Goal: Information Seeking & Learning: Check status

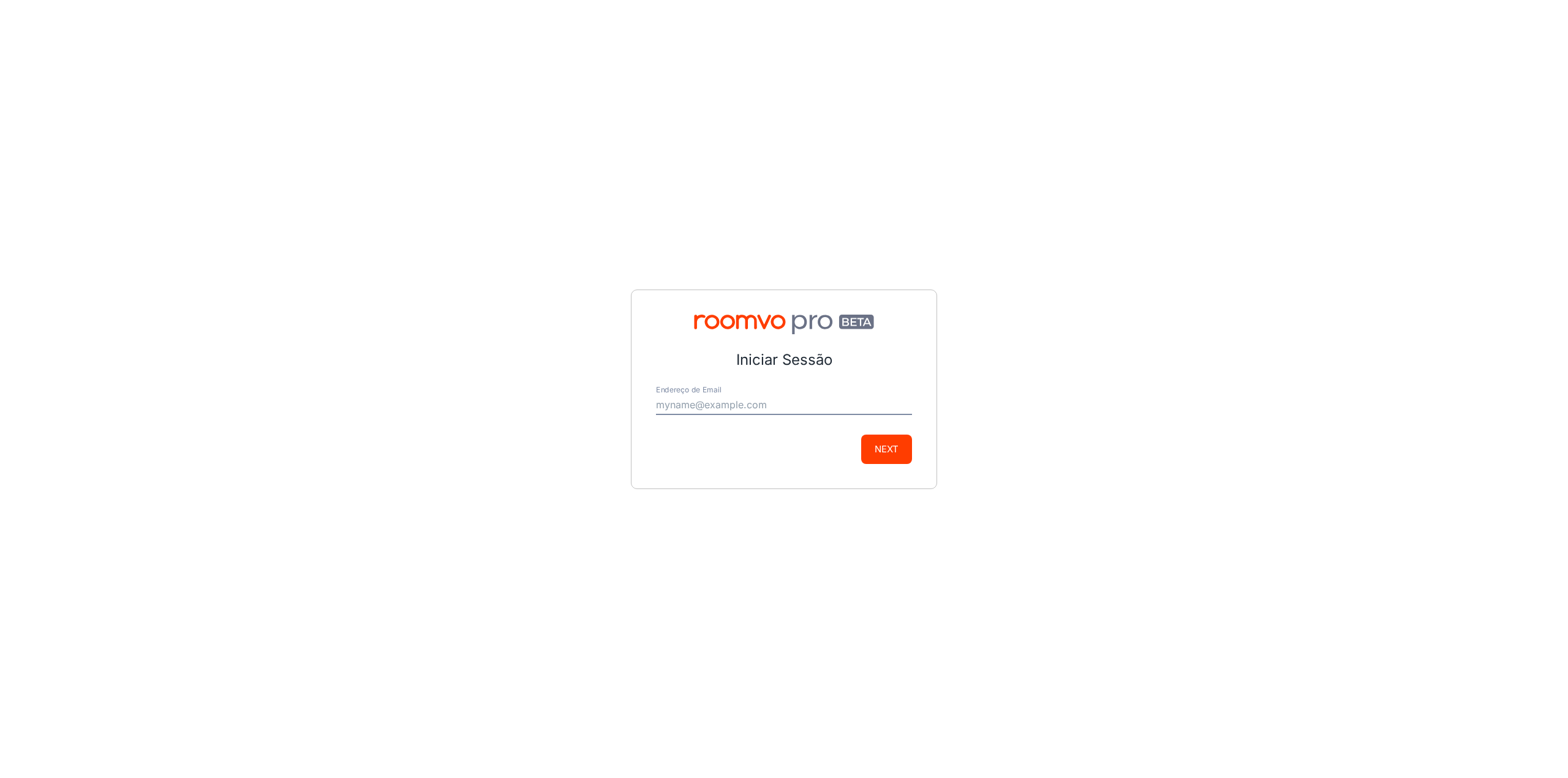
click at [769, 405] on input "Endereço de Email" at bounding box center [784, 405] width 256 height 20
click at [629, 436] on div "Iniciar Sessão Endereço de Email Next" at bounding box center [784, 389] width 1568 height 778
click at [686, 398] on input "Endereço de Email" at bounding box center [784, 405] width 256 height 20
click at [705, 404] on input "Endereço de Email" at bounding box center [784, 405] width 256 height 20
click at [1003, 597] on div "Iniciar Sessão Endereço de Email Next" at bounding box center [784, 389] width 1568 height 778
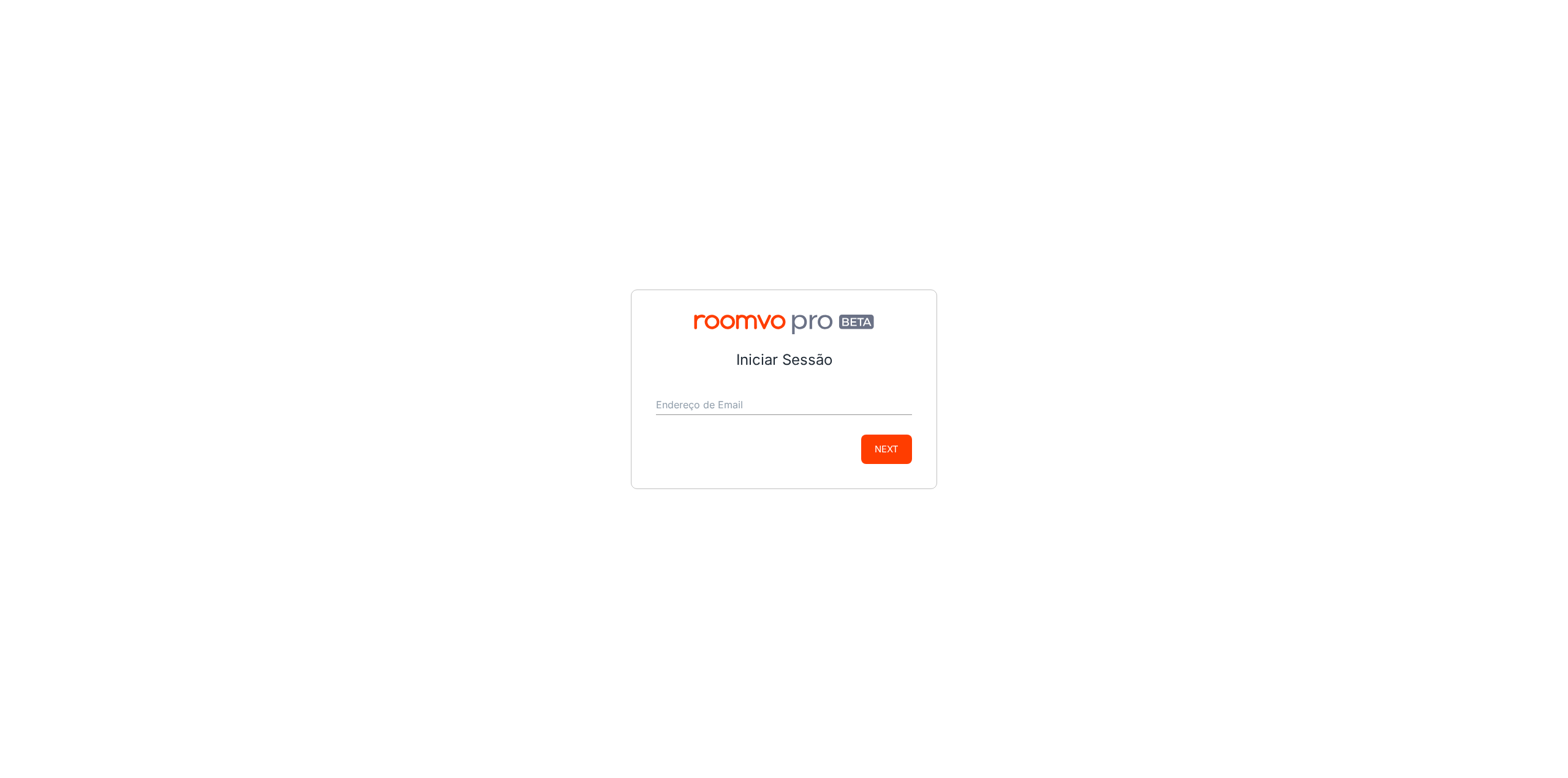
click at [781, 403] on input "Endereço de Email" at bounding box center [784, 405] width 256 height 20
type input "[PERSON_NAME][EMAIL_ADDRESS][PERSON_NAME][PERSON_NAME][DOMAIN_NAME]"
click at [872, 442] on button "Next" at bounding box center [886, 449] width 51 height 30
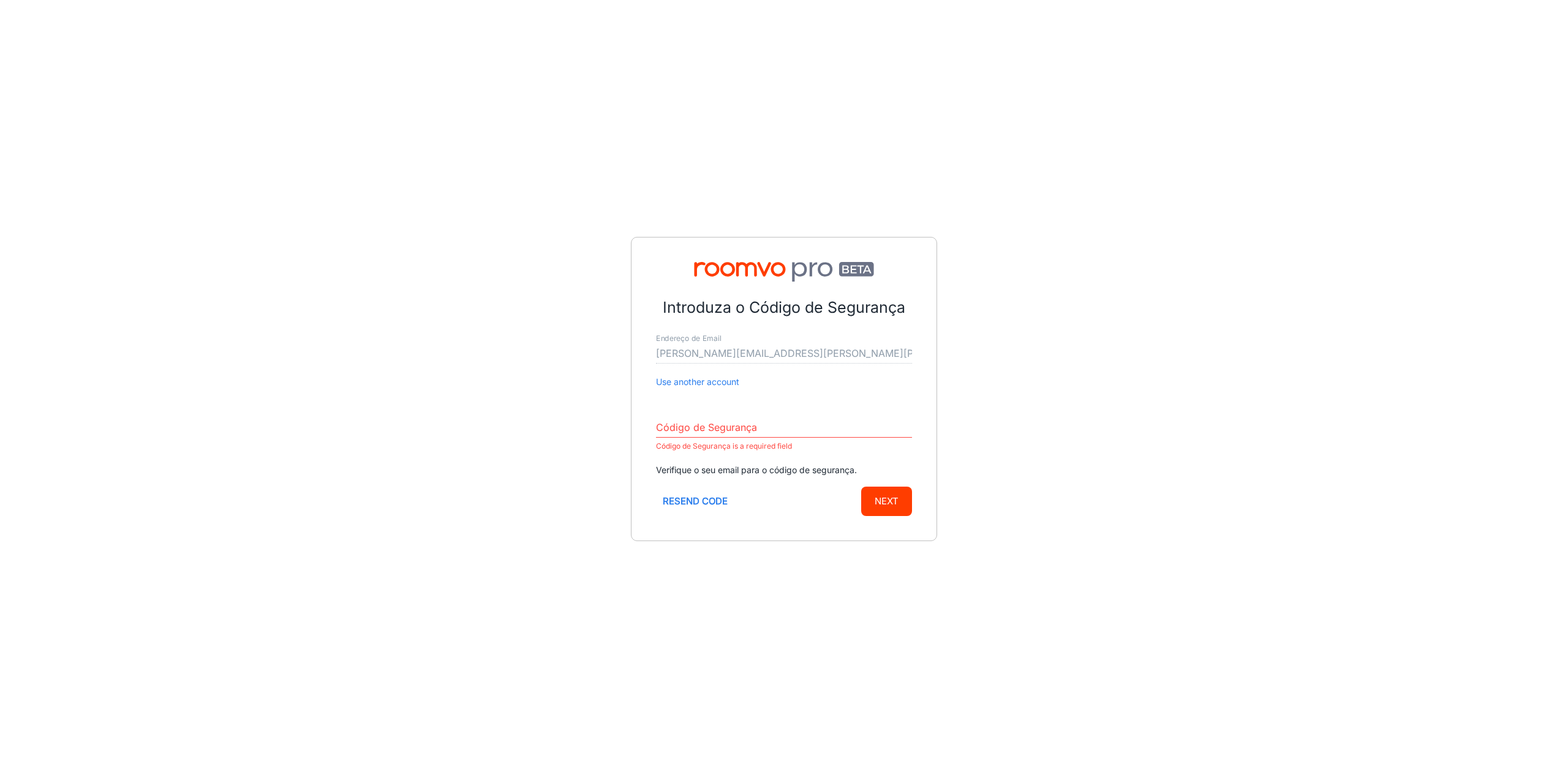
click at [791, 406] on form "Introduza o Código de Segurança Endereço de Email [EMAIL_ADDRESS][PERSON_NAME][…" at bounding box center [784, 406] width 256 height 220
click at [732, 422] on input "Código de Segurança" at bounding box center [784, 428] width 256 height 20
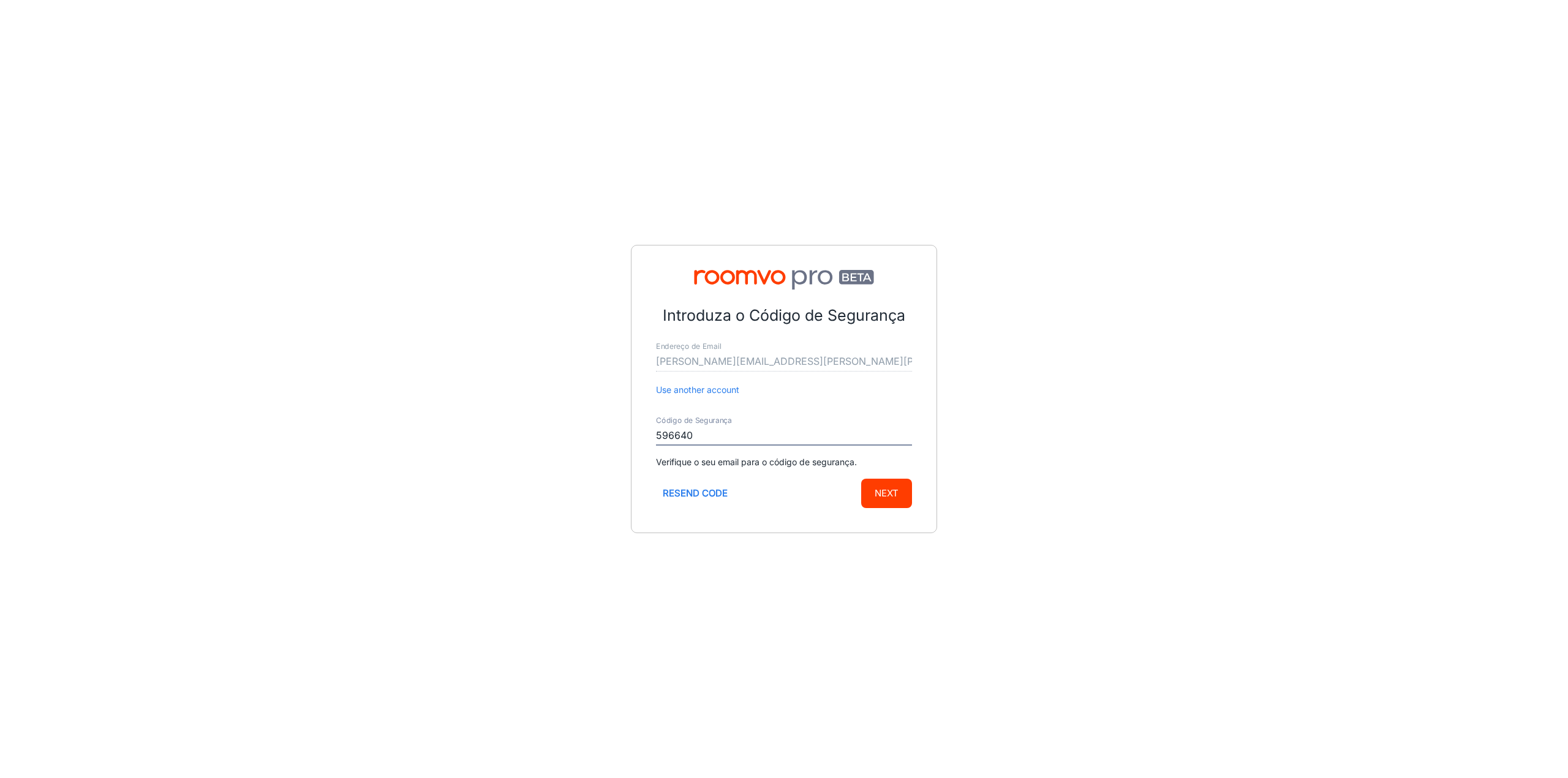
type input "596640"
click at [861, 479] on button "Next" at bounding box center [886, 493] width 51 height 30
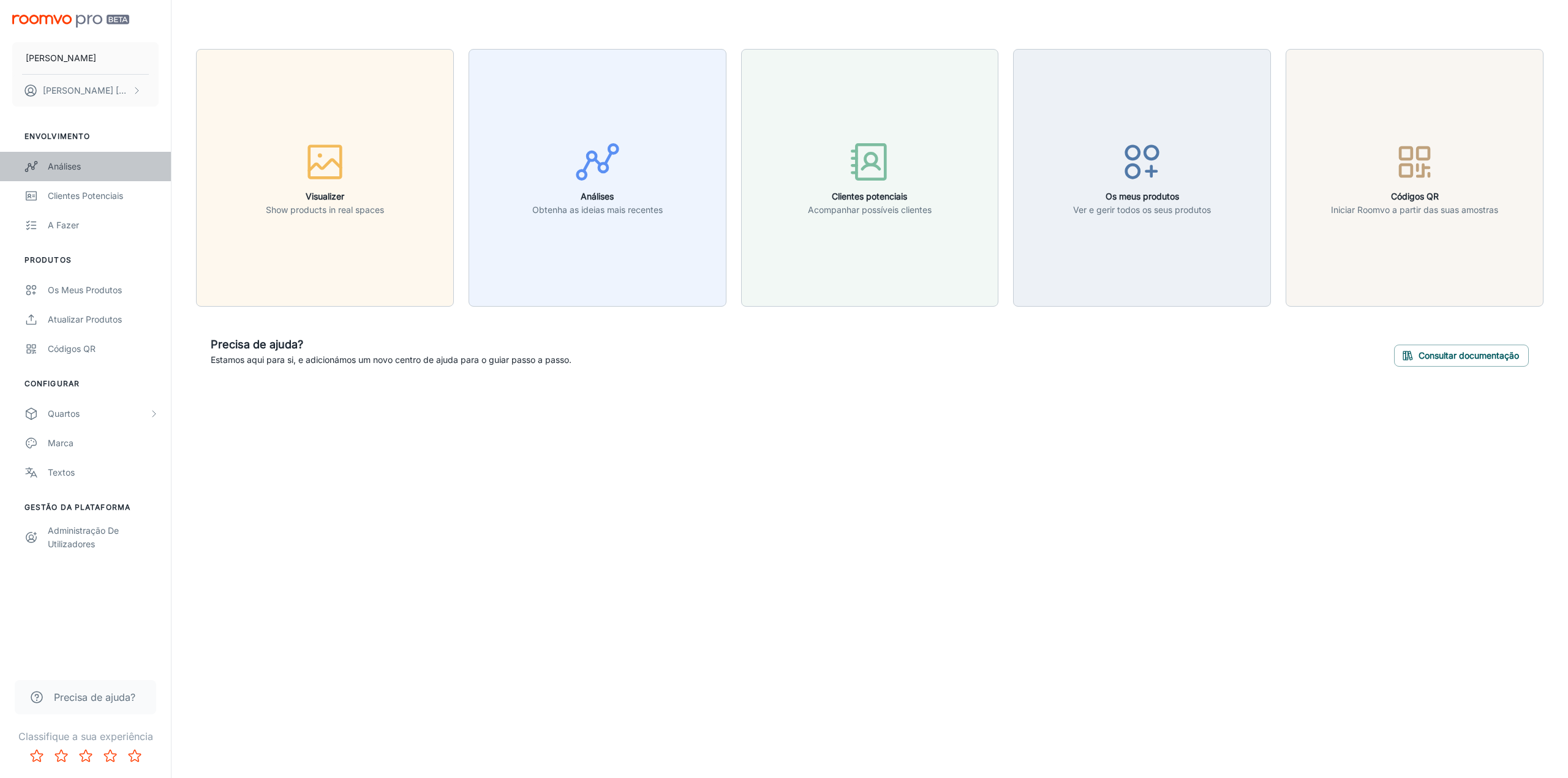
click at [53, 167] on div "Análises" at bounding box center [103, 167] width 111 height 14
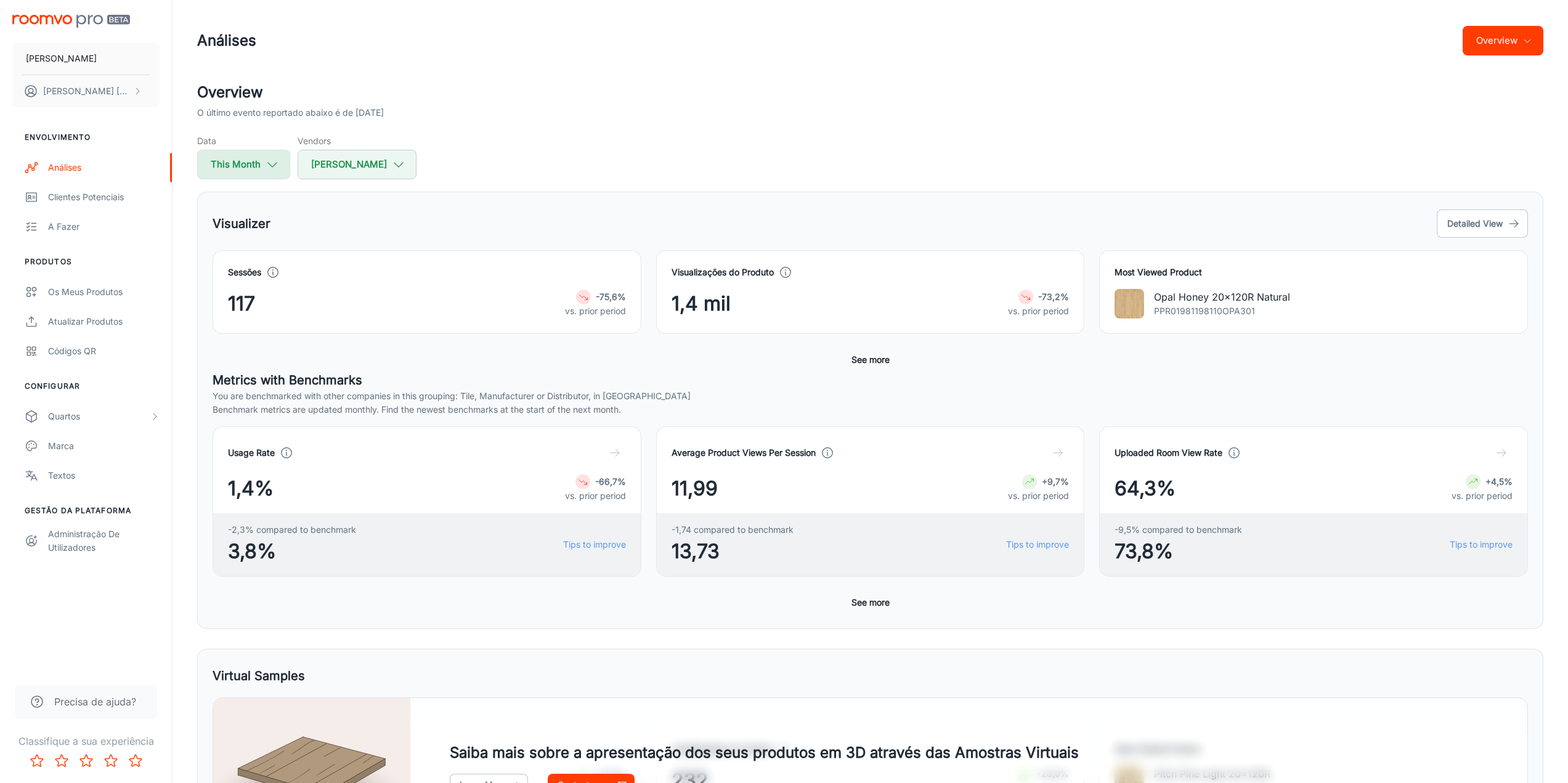
click at [267, 155] on button "This Month" at bounding box center [244, 164] width 93 height 30
select select "9"
select select "2025"
select select "9"
select select "2025"
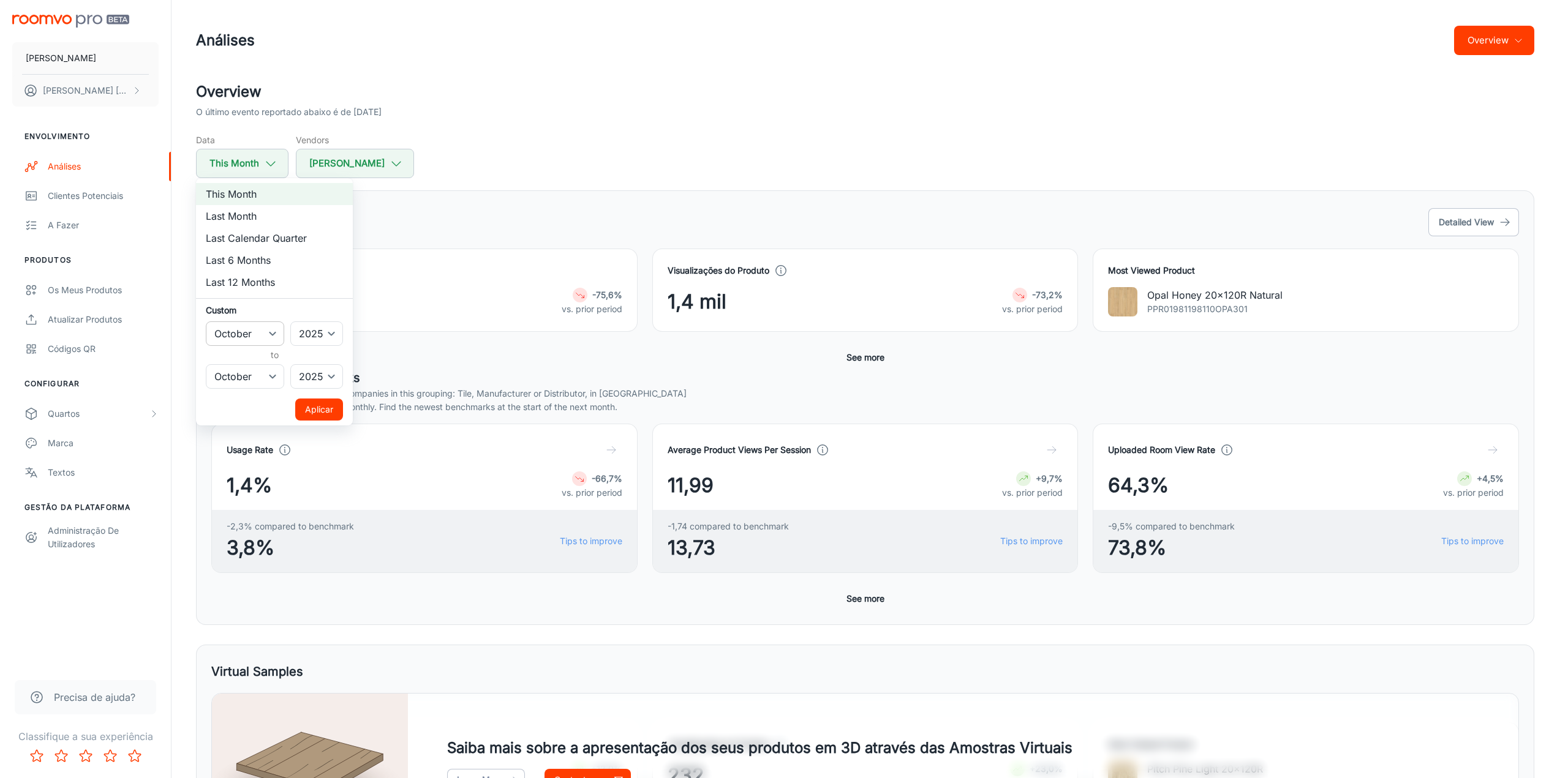
click at [254, 339] on select "January February March April May June July August September October November De…" at bounding box center [245, 334] width 78 height 24
select select "8"
click at [206, 322] on select "January February March April May June July August September October November De…" at bounding box center [245, 334] width 78 height 24
click at [312, 400] on button "Aplicar" at bounding box center [319, 409] width 48 height 22
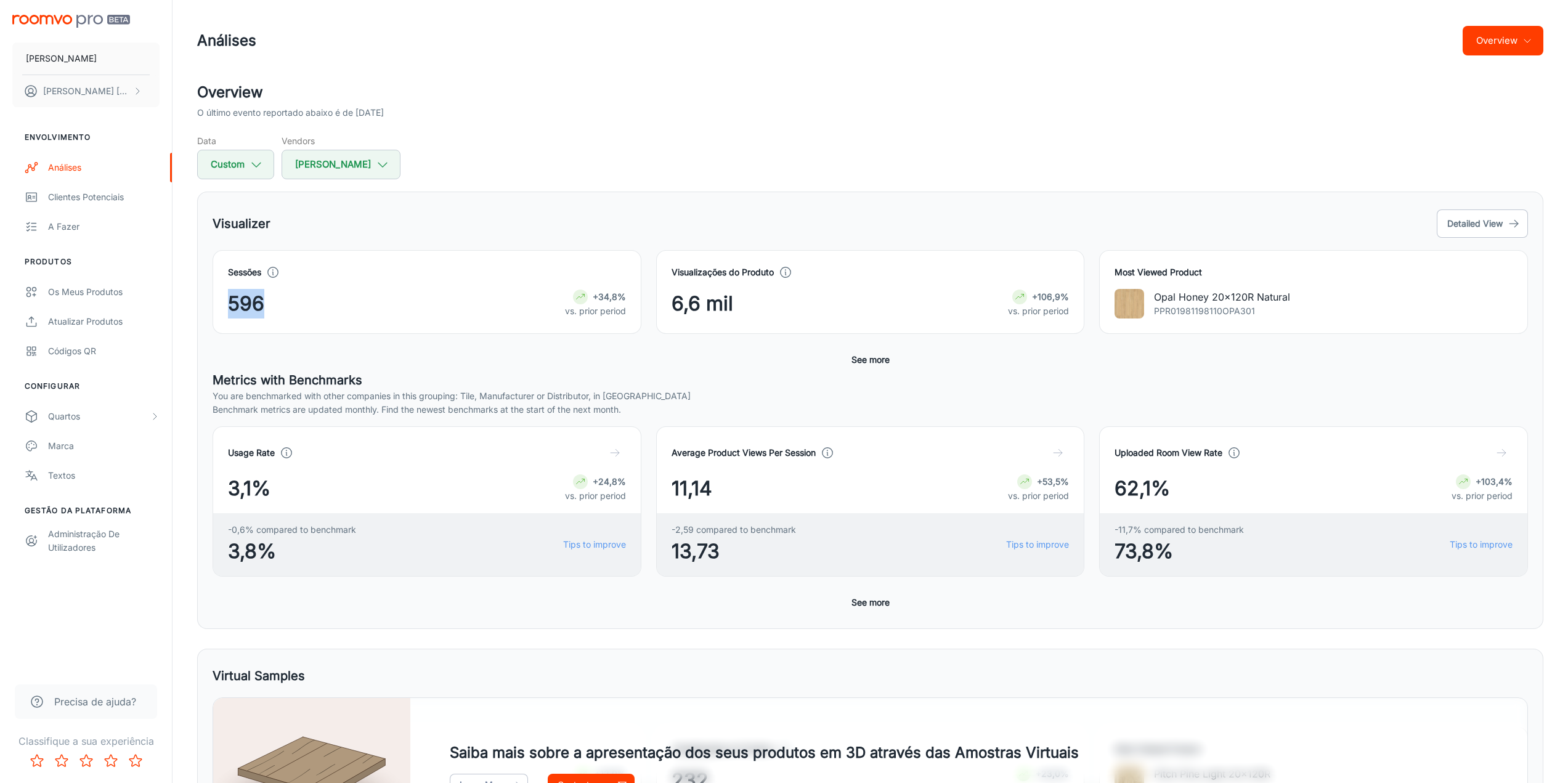
drag, startPoint x: 270, startPoint y: 311, endPoint x: 212, endPoint y: 294, distance: 60.4
click at [212, 294] on div "Sessões 596 +34,8% vs. prior period" at bounding box center [419, 284] width 444 height 99
click at [483, 296] on div "596 +34,8% vs. prior period" at bounding box center [427, 303] width 398 height 30
click at [275, 272] on icon at bounding box center [273, 273] width 14 height 14
drag, startPoint x: 272, startPoint y: 309, endPoint x: 228, endPoint y: 290, distance: 47.9
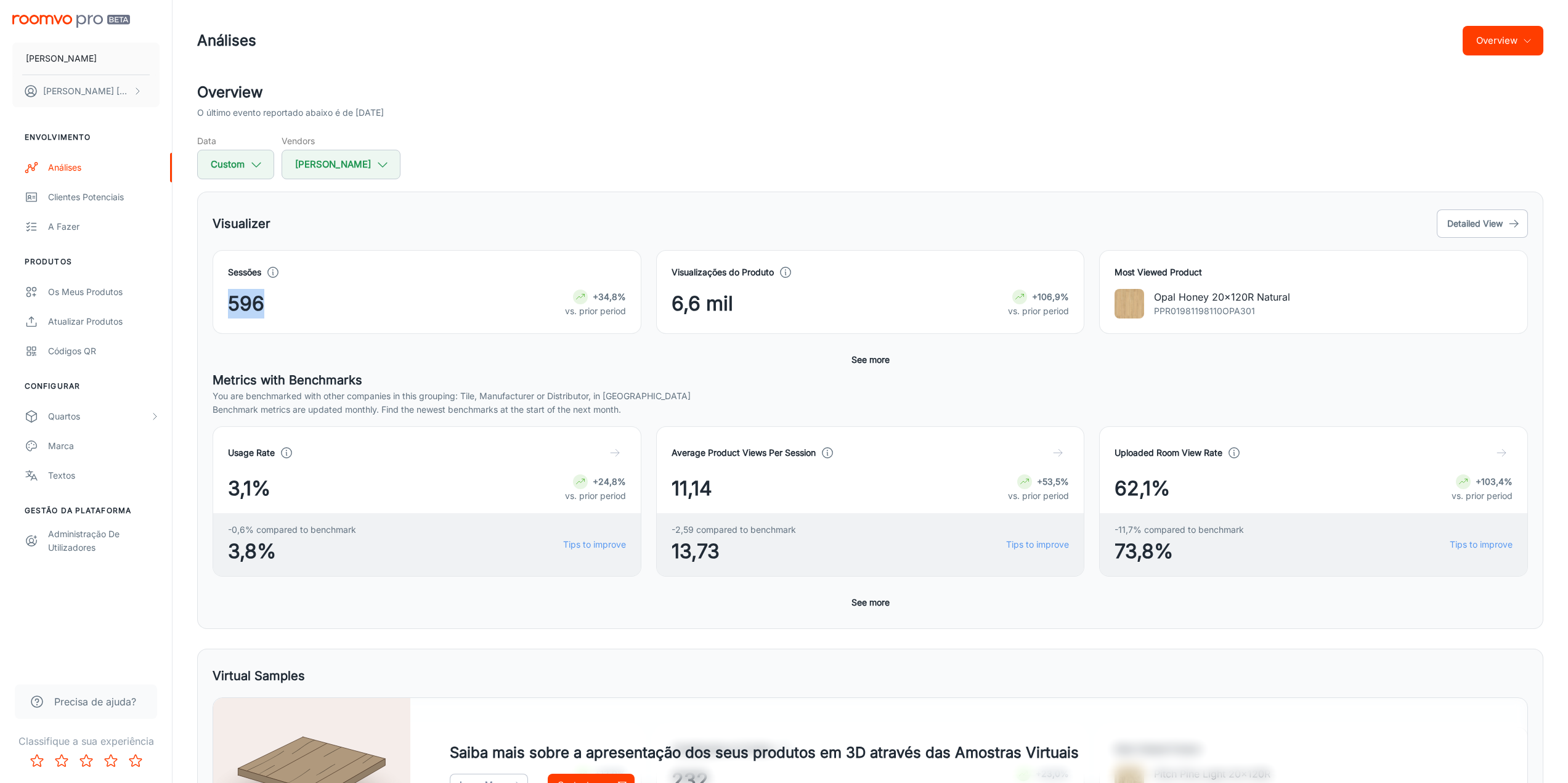
click at [228, 290] on div "596 +34,8% vs. prior period" at bounding box center [427, 303] width 398 height 30
